Goal: Task Accomplishment & Management: Use online tool/utility

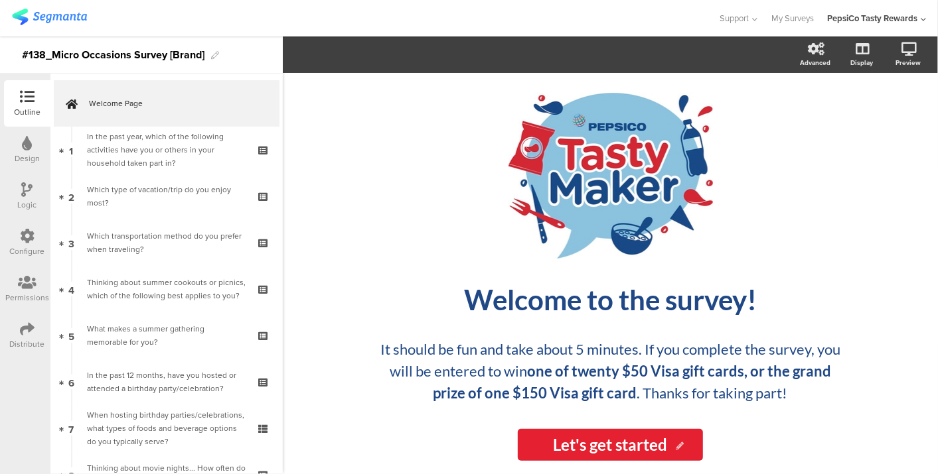
click at [22, 328] on icon at bounding box center [27, 329] width 15 height 15
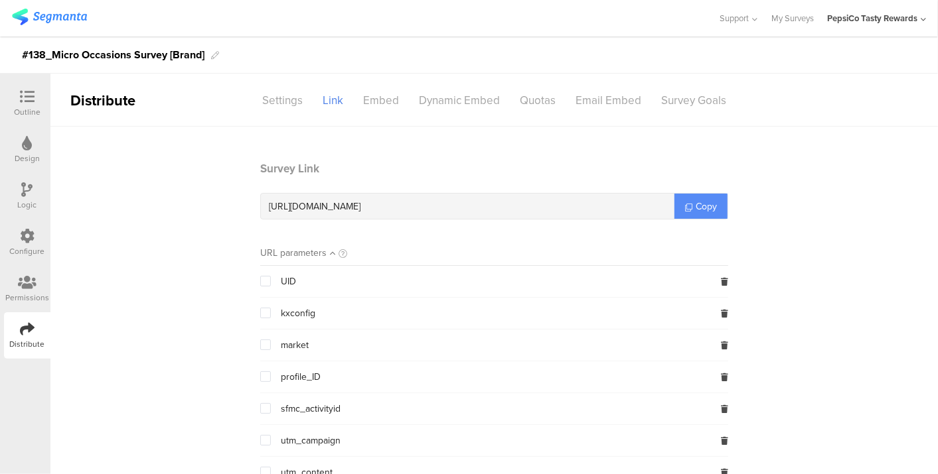
click at [713, 202] on link "Copy" at bounding box center [700, 206] width 53 height 25
click at [32, 109] on div "Outline" at bounding box center [27, 112] width 27 height 12
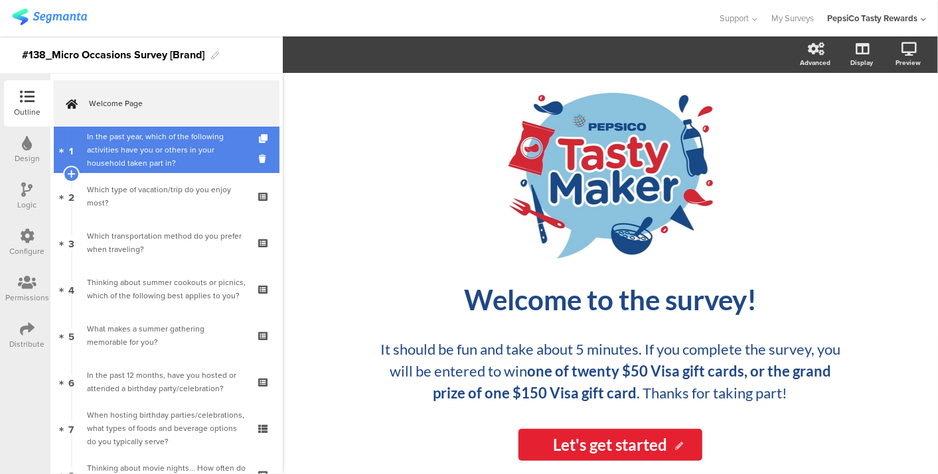
click at [187, 163] on div "In the past year, which of the following activities have you or others in your …" at bounding box center [166, 150] width 159 height 40
